Goal: Communication & Community: Answer question/provide support

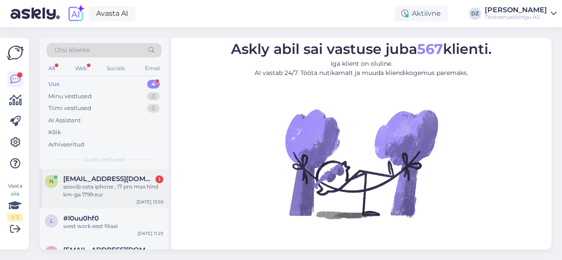
click at [111, 198] on div "soovib osta iphone , 17 pro max hind km-ga 1799 eur" at bounding box center [113, 191] width 100 height 16
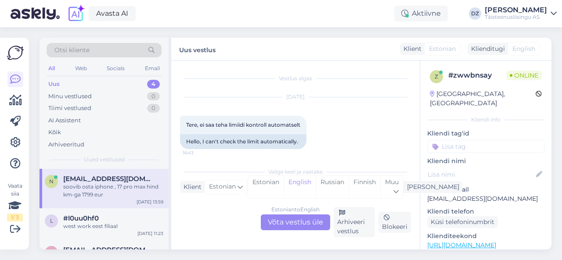
scroll to position [2981, 0]
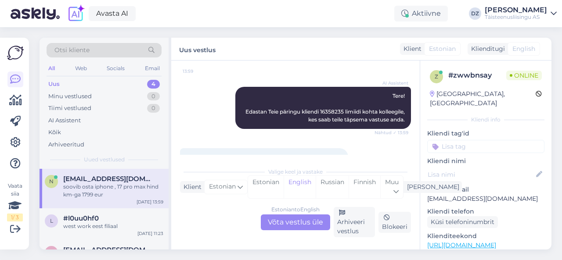
click at [305, 218] on div "Estonian to English Võta vestlus üle" at bounding box center [295, 223] width 69 height 16
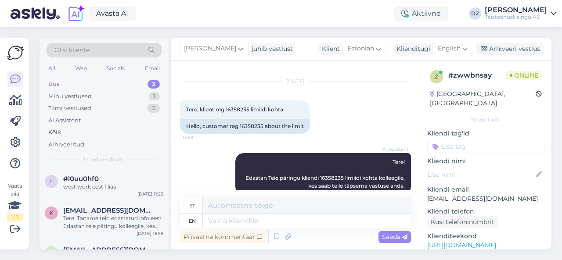
scroll to position [3034, 0]
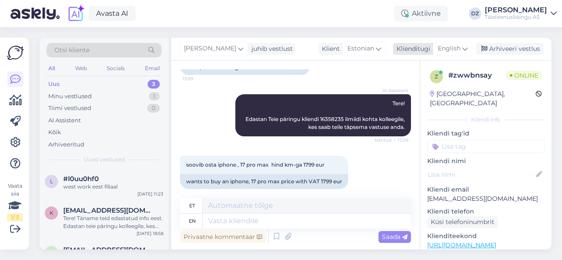
click at [448, 51] on span "English" at bounding box center [448, 49] width 23 height 10
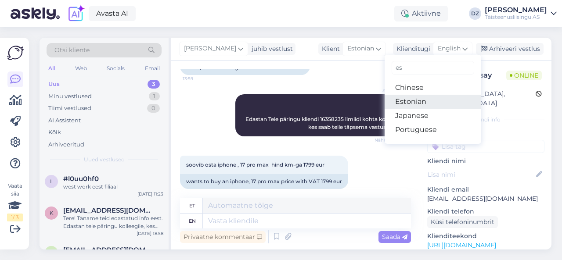
type input "es"
click at [436, 96] on link "Estonian" at bounding box center [432, 102] width 97 height 14
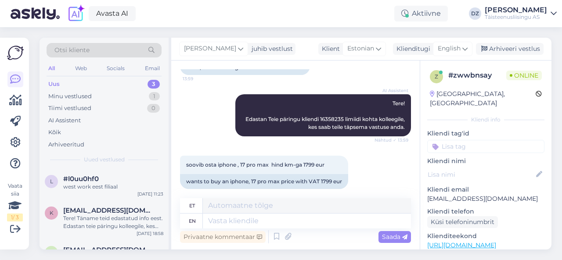
scroll to position [3023, 0]
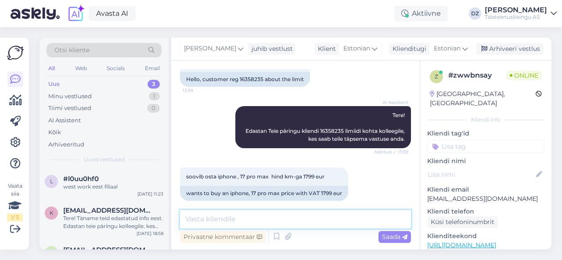
click at [266, 221] on textarea at bounding box center [295, 219] width 231 height 18
type textarea "vaatame üle"
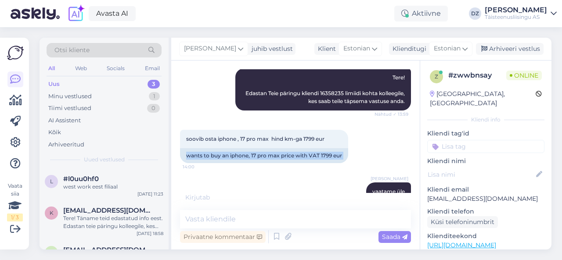
scroll to position [3098, 0]
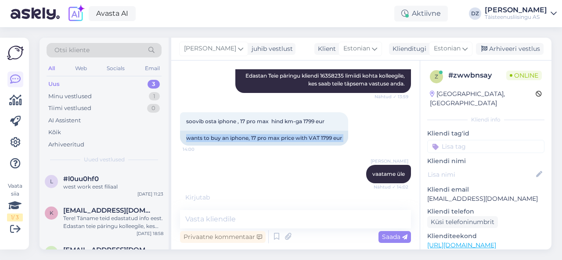
drag, startPoint x: 331, startPoint y: 129, endPoint x: 184, endPoint y: 137, distance: 147.2
click at [184, 137] on div "Vestlus algas Jan 31 2025 Tere, ei saa teha limiidi kontroll automatselt 16:43 …" at bounding box center [299, 131] width 239 height 124
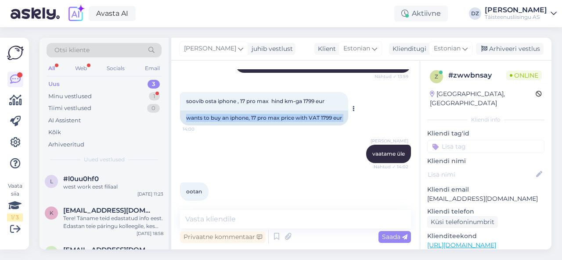
click at [329, 97] on div "soovib osta iphone , 17 pro max hind km-ga 1799 eur 14:00" at bounding box center [264, 101] width 168 height 18
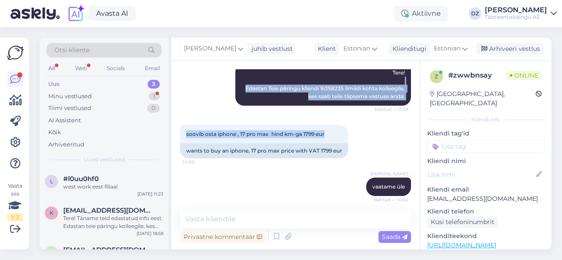
scroll to position [3061, 0]
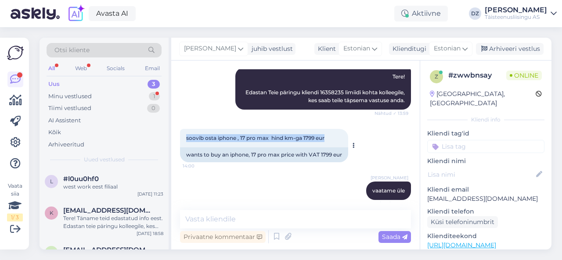
drag, startPoint x: 327, startPoint y: 91, endPoint x: 186, endPoint y: 128, distance: 146.4
click at [186, 129] on div "soovib osta iphone , 17 pro max hind km-ga 1799 eur 14:00" at bounding box center [264, 138] width 168 height 18
copy span "soovib osta iphone , 17 pro max hind km-ga 1799 eur"
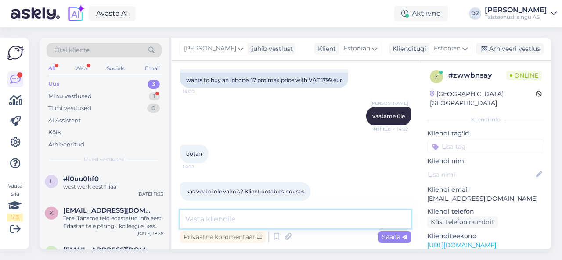
click at [248, 216] on textarea at bounding box center [295, 219] width 231 height 18
type textarea "peaks olema"
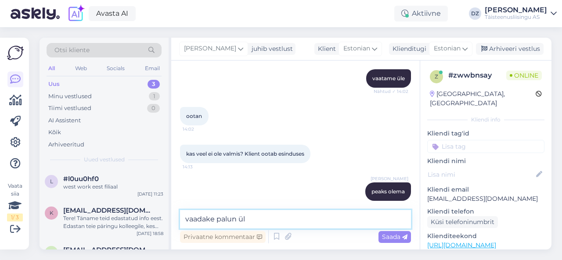
type textarea "vaadake palun üle"
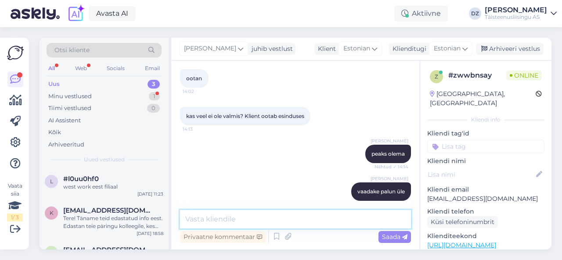
scroll to position [3249, 0]
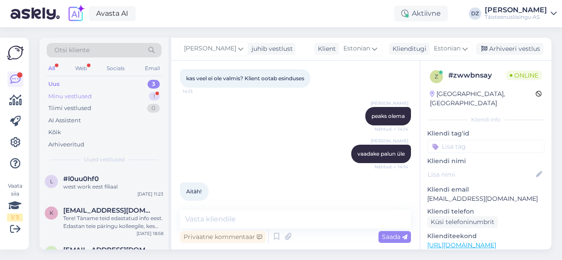
click at [102, 97] on div "Minu vestlused 1" at bounding box center [104, 96] width 115 height 12
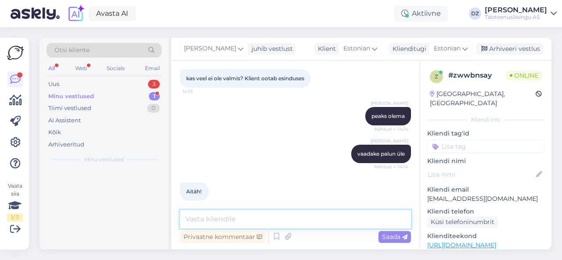
click at [227, 214] on textarea at bounding box center [295, 219] width 231 height 18
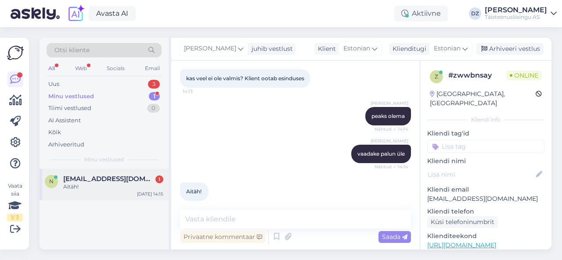
click at [121, 173] on div "n natalia.katsalukha@tele2.com 1 Aitäh! Oct 14 14:15" at bounding box center [103, 185] width 129 height 32
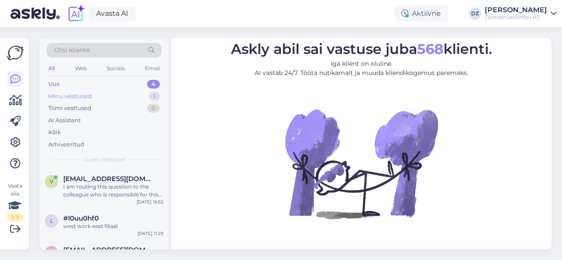
click at [81, 93] on div "Minu vestlused" at bounding box center [69, 96] width 43 height 9
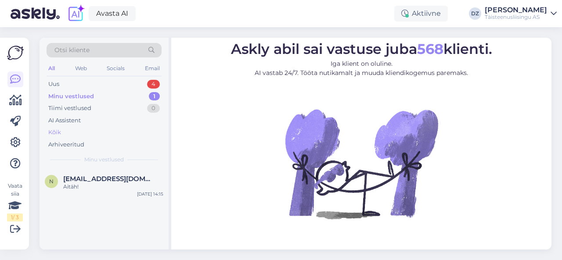
click at [78, 126] on div "Kõik" at bounding box center [104, 132] width 115 height 12
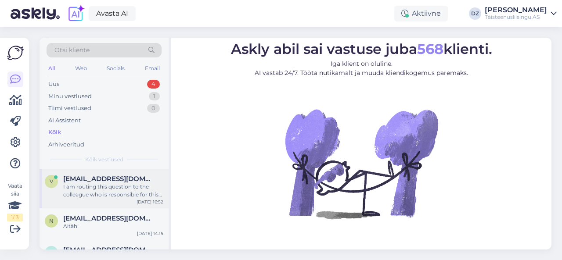
click at [96, 185] on div "I am routing this question to the colleague who is responsible for this topic. …" at bounding box center [113, 191] width 100 height 16
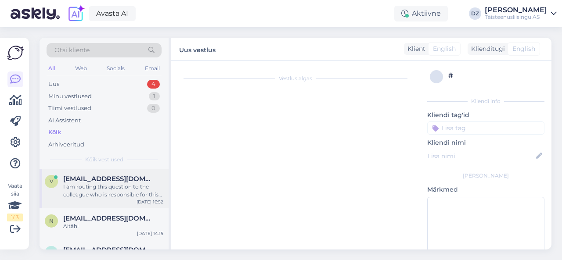
scroll to position [178, 0]
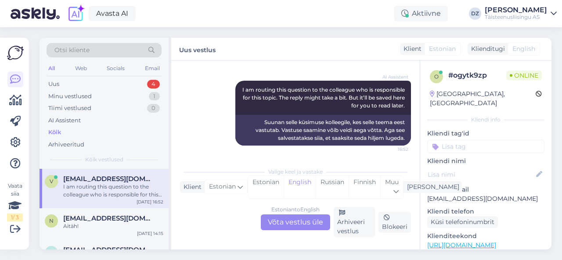
click at [297, 220] on div "Estonian to English Võta vestlus üle" at bounding box center [295, 223] width 69 height 16
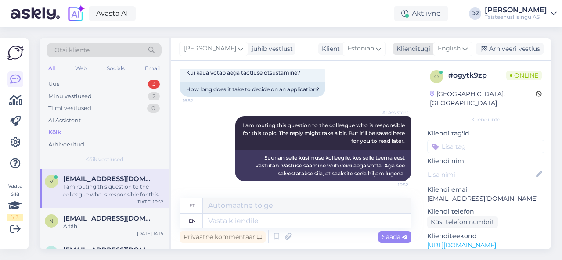
click at [457, 49] on span "English" at bounding box center [448, 49] width 23 height 10
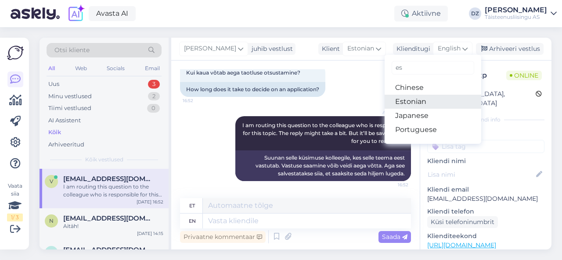
type input "es"
click at [444, 101] on link "Estonian" at bounding box center [432, 102] width 97 height 14
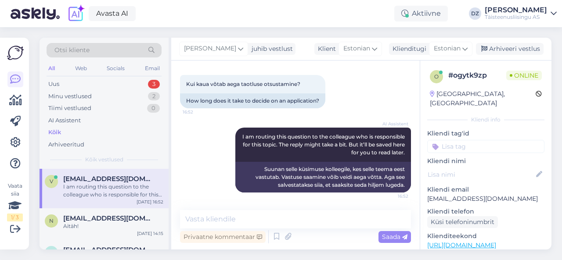
scroll to position [131, 0]
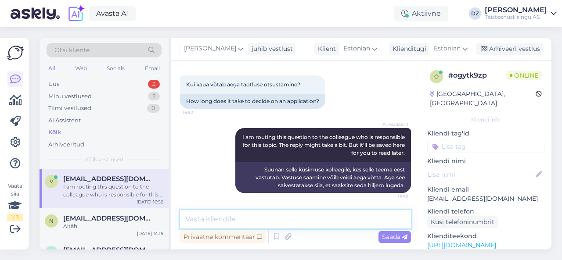
click at [312, 217] on textarea at bounding box center [295, 219] width 231 height 18
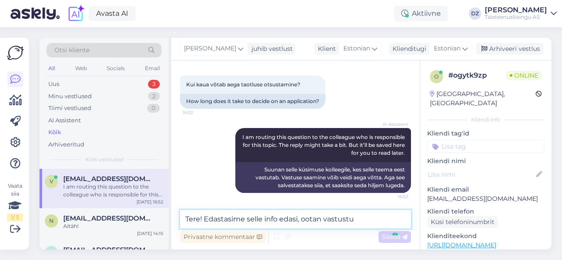
type textarea "Tere! Edastasime selle info edasi, ootan vastustus"
type textarea "u"
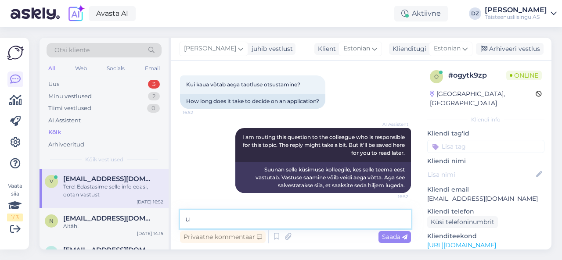
scroll to position [168, 0]
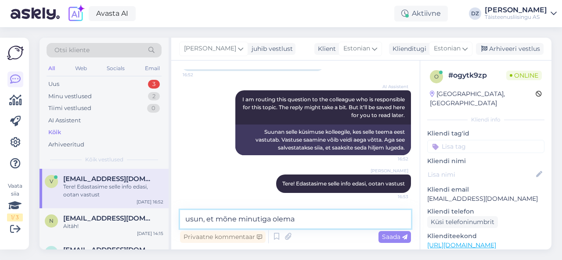
type textarea "usun, et mõne minutiga olemas"
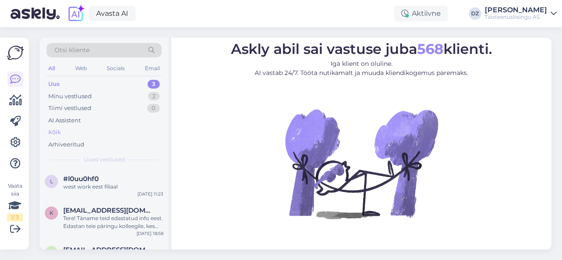
click at [78, 129] on div "Kõik" at bounding box center [104, 132] width 115 height 12
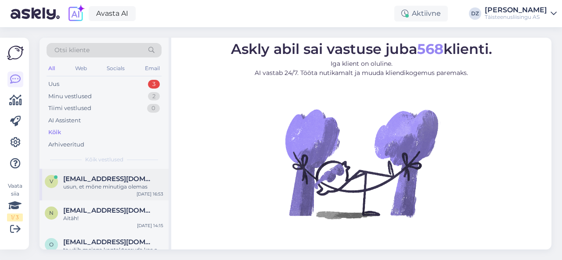
click at [104, 185] on div "usun, et mõne minutiga olemas" at bounding box center [113, 187] width 100 height 8
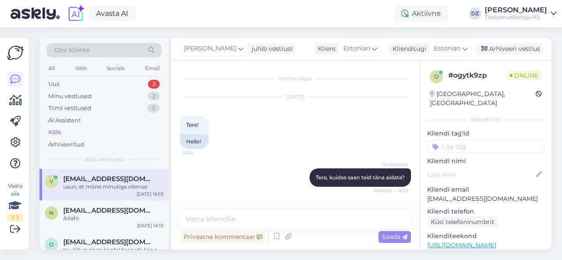
scroll to position [206, 0]
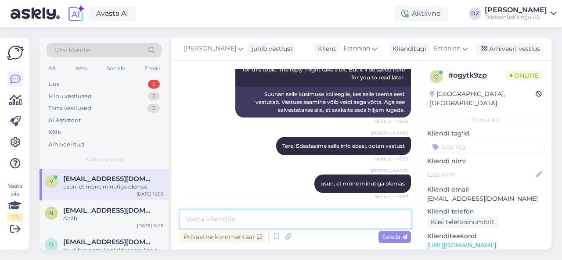
click at [272, 220] on textarea at bounding box center [295, 219] width 231 height 18
type textarea "nüüd peaks küll olemas olema"
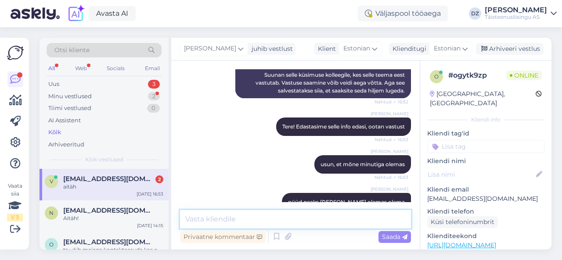
scroll to position [231, 0]
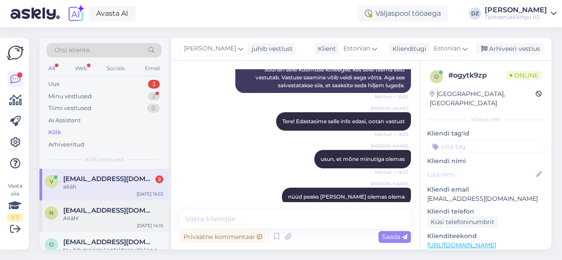
click at [109, 209] on span "[EMAIL_ADDRESS][DOMAIN_NAME]" at bounding box center [108, 211] width 91 height 8
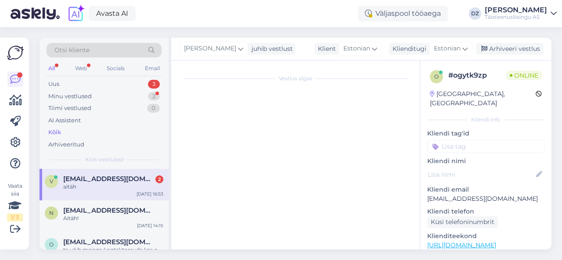
scroll to position [3249, 0]
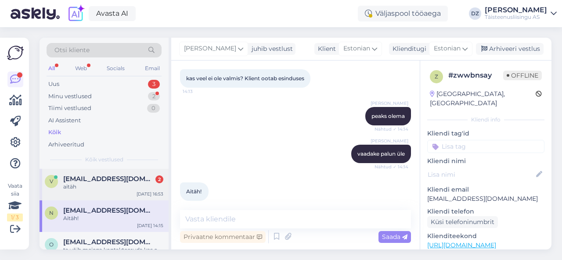
click at [98, 183] on div "aitäh" at bounding box center [113, 187] width 100 height 8
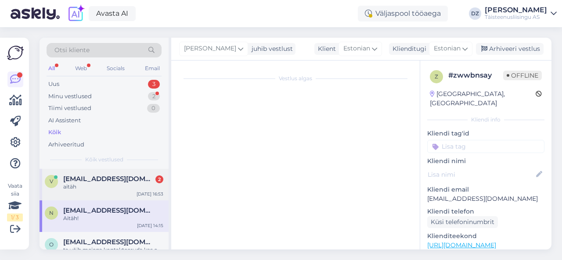
scroll to position [302, 0]
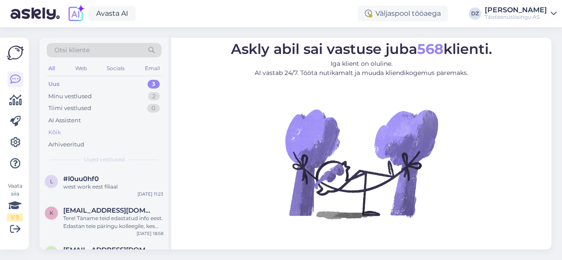
click at [58, 132] on div "Kõik" at bounding box center [54, 132] width 13 height 9
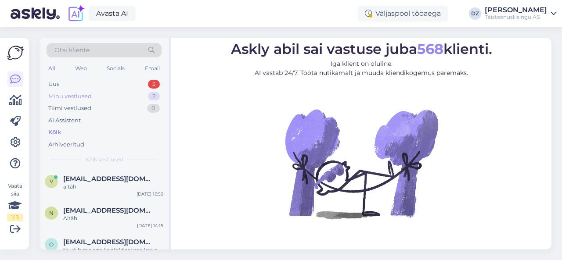
click at [75, 99] on div "Minu vestlused" at bounding box center [69, 96] width 43 height 9
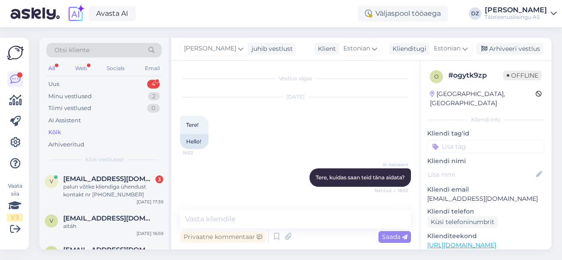
scroll to position [319, 0]
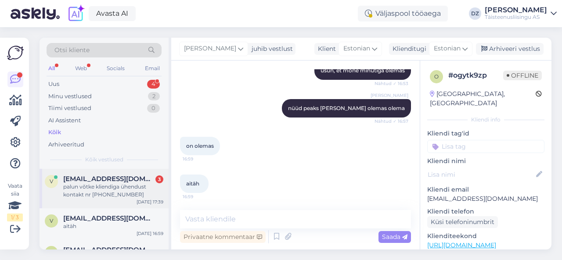
click at [109, 192] on div "palun võtke kliendiga ühendust kontakt nr [PHONE_NUMBER]" at bounding box center [113, 191] width 100 height 16
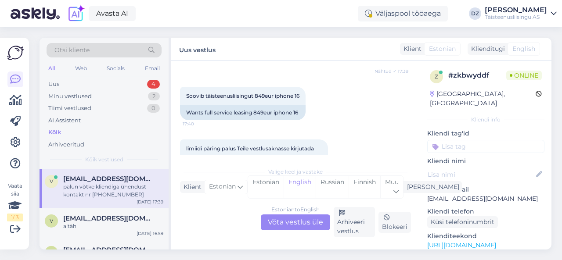
scroll to position [2710, 0]
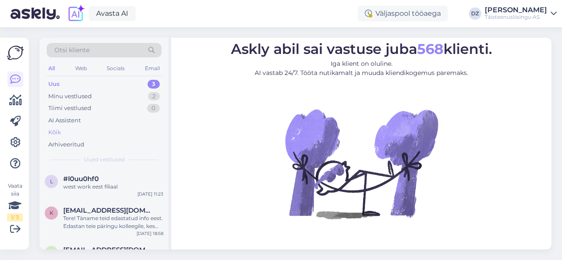
click at [88, 129] on div "Kõik" at bounding box center [104, 132] width 115 height 12
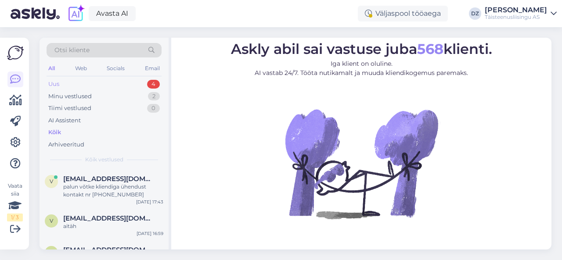
click at [117, 85] on div "Uus 4" at bounding box center [104, 84] width 115 height 12
click at [118, 100] on div "Minu vestlused 2" at bounding box center [104, 96] width 115 height 12
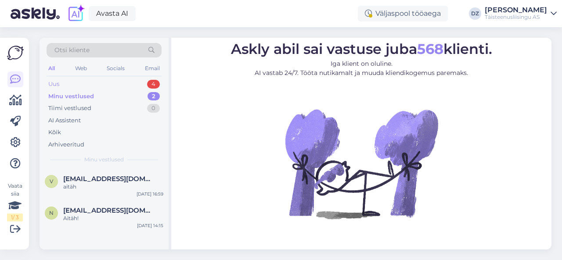
click at [107, 85] on div "Uus 4" at bounding box center [104, 84] width 115 height 12
